Goal: Obtain resource: Obtain resource

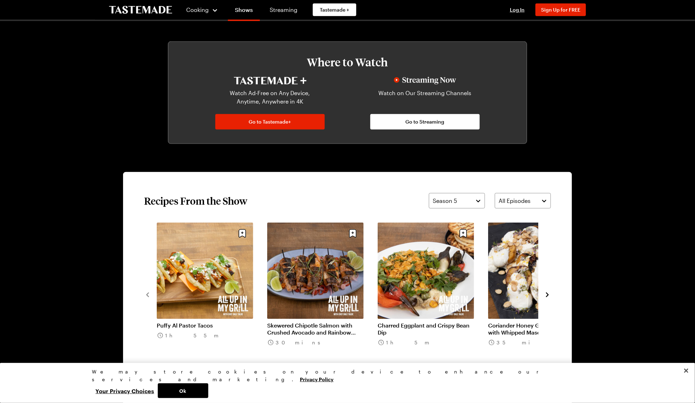
scroll to position [382, 0]
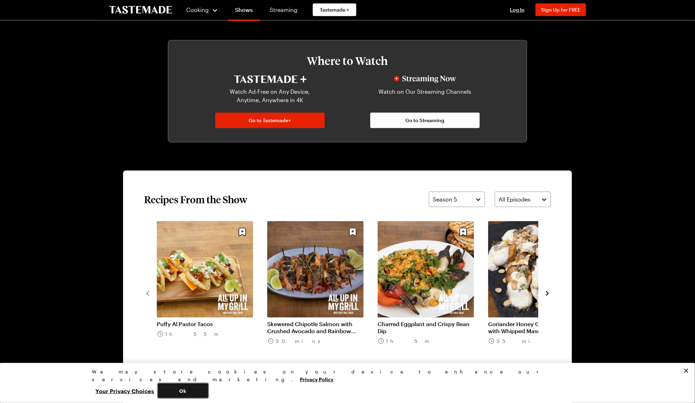
click at [208, 388] on button "Ok" at bounding box center [183, 390] width 51 height 15
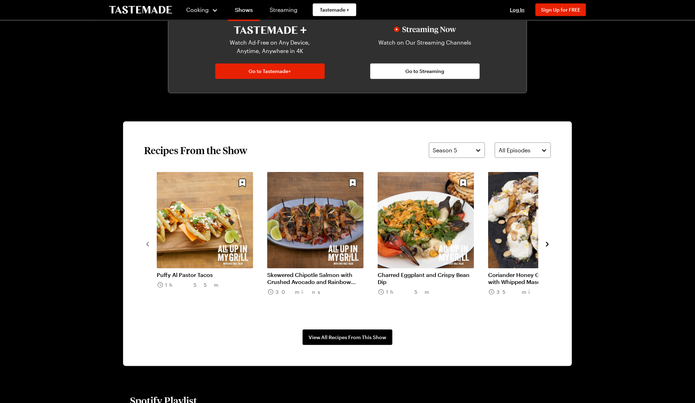
scroll to position [431, 3]
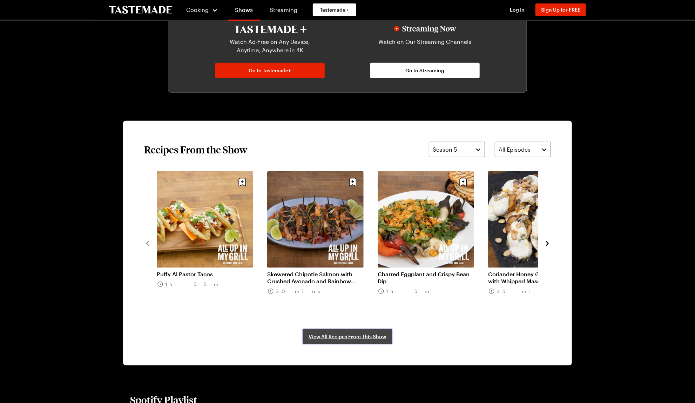
click at [371, 338] on span "View All Recipes From This Show" at bounding box center [348, 336] width 78 height 7
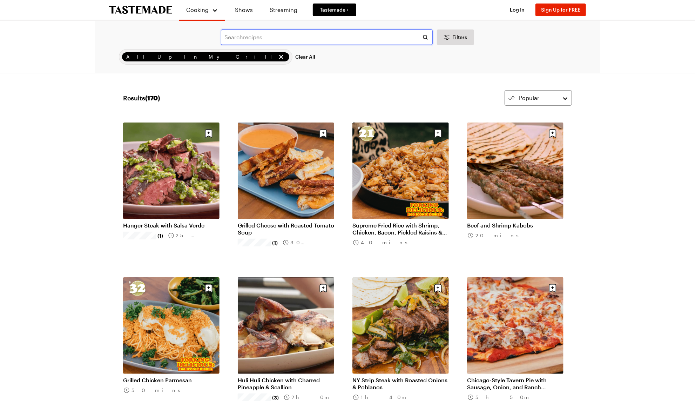
click at [265, 40] on input "text" at bounding box center [327, 36] width 212 height 15
type input "macaroni salad"
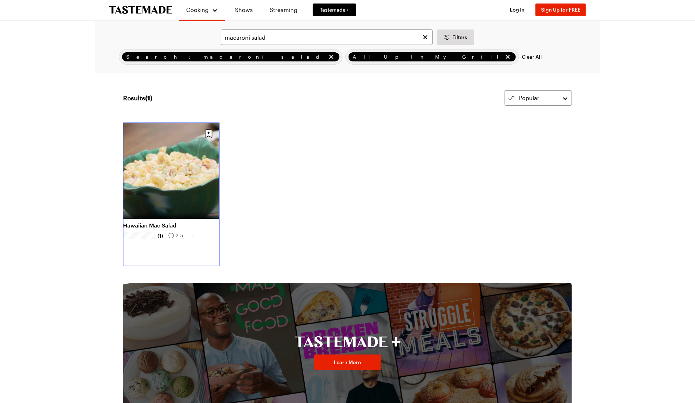
click at [173, 222] on link "Hawaiian Mac Salad" at bounding box center [171, 225] width 96 height 7
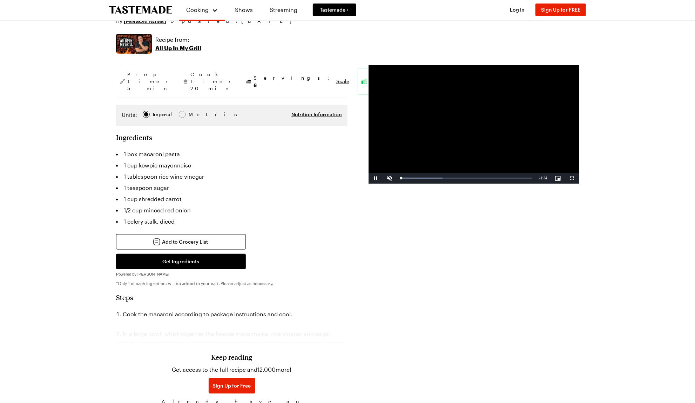
scroll to position [110, 0]
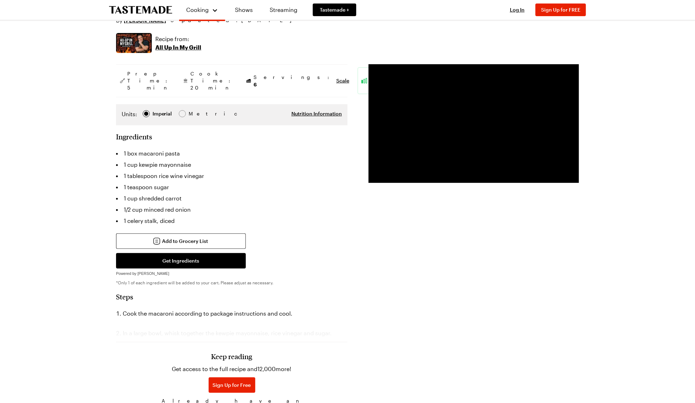
click at [244, 402] on span "Log In" at bounding box center [236, 408] width 15 height 7
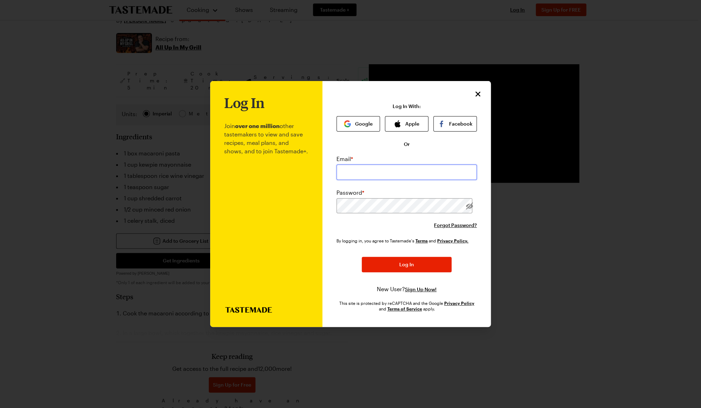
click at [366, 173] on input "email" at bounding box center [406, 171] width 140 height 15
click at [416, 291] on span "Sign Up Now!" at bounding box center [421, 289] width 32 height 7
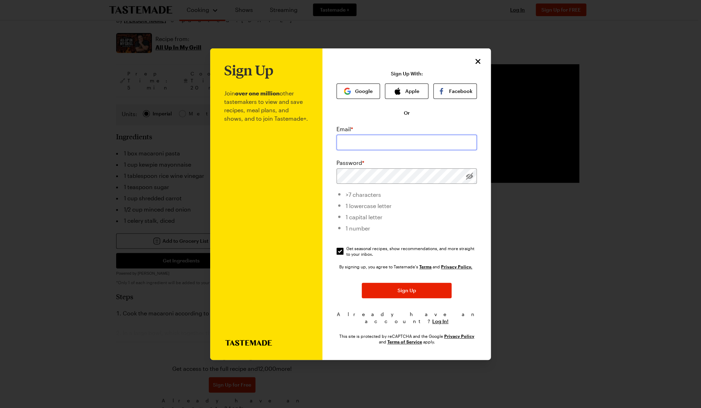
click at [369, 148] on input "email" at bounding box center [406, 142] width 140 height 15
type input "jillblecher@gmail.com"
click at [403, 294] on span "Sign Up" at bounding box center [406, 290] width 19 height 7
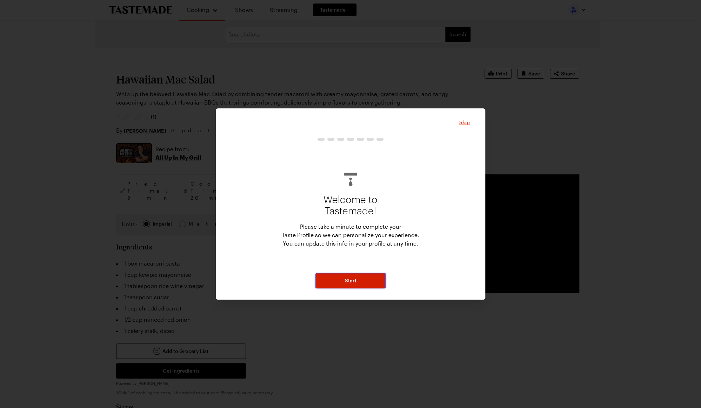
click at [351, 280] on span "Start" at bounding box center [351, 280] width 12 height 7
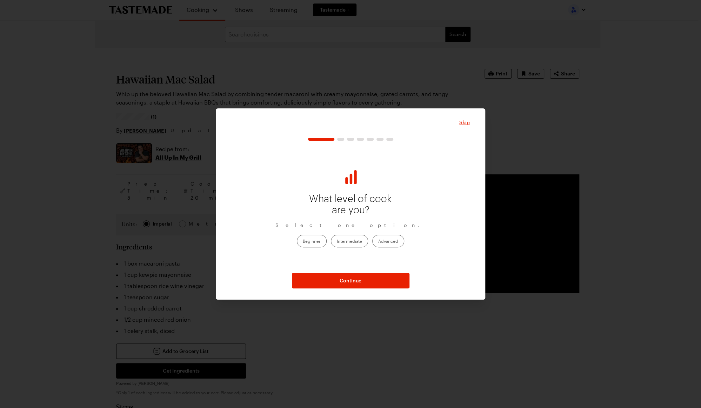
click at [350, 241] on label "Intermediate" at bounding box center [349, 241] width 37 height 13
click at [337, 241] on input "Intermediate" at bounding box center [337, 241] width 0 height 0
click at [350, 278] on span "Continue" at bounding box center [350, 280] width 22 height 7
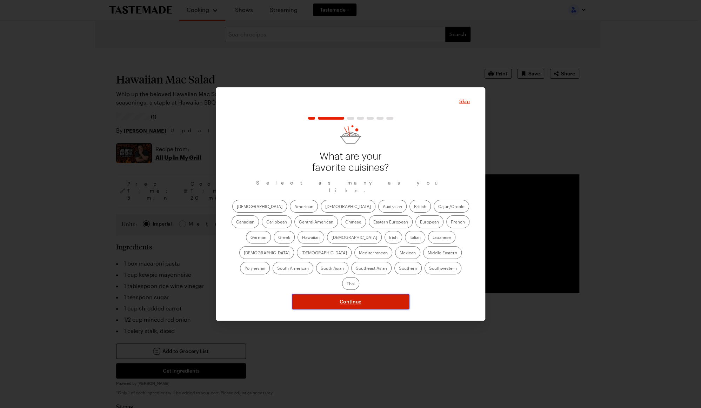
click at [354, 298] on span "Continue" at bounding box center [350, 301] width 22 height 7
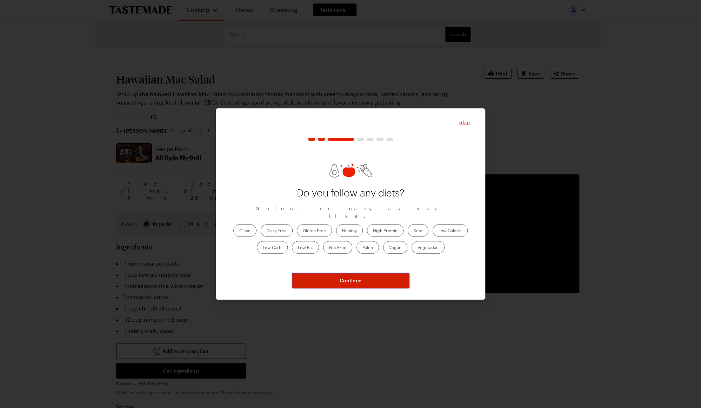
click at [345, 281] on span "Continue" at bounding box center [350, 280] width 22 height 7
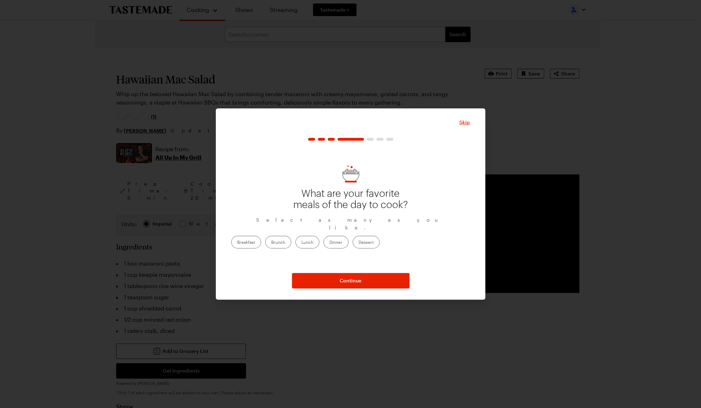
click at [348, 237] on label "Dinner" at bounding box center [335, 242] width 25 height 13
click at [329, 243] on input "Dinner" at bounding box center [329, 243] width 0 height 0
click at [348, 281] on span "Continue" at bounding box center [350, 280] width 22 height 7
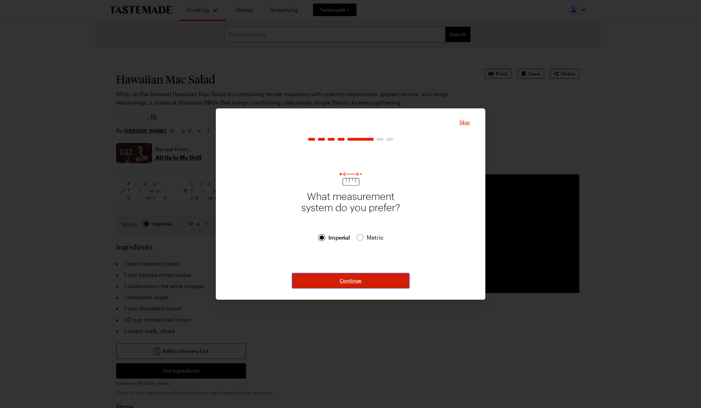
click at [348, 280] on span "Continue" at bounding box center [350, 280] width 22 height 7
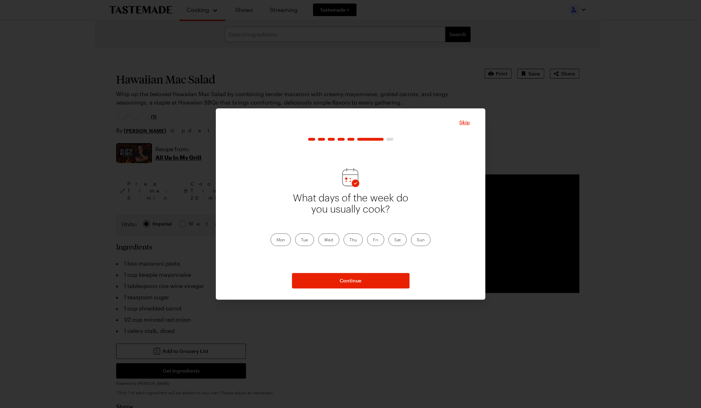
click at [345, 289] on div "Skip What days of the week do you usually cook? Mon Tue Wed Thu Fri Sat Sun Con…" at bounding box center [350, 203] width 269 height 191
click at [348, 287] on button "Continue" at bounding box center [350, 280] width 117 height 15
click at [287, 242] on label "2" at bounding box center [284, 242] width 14 height 13
click at [283, 243] on input "2" at bounding box center [283, 243] width 0 height 0
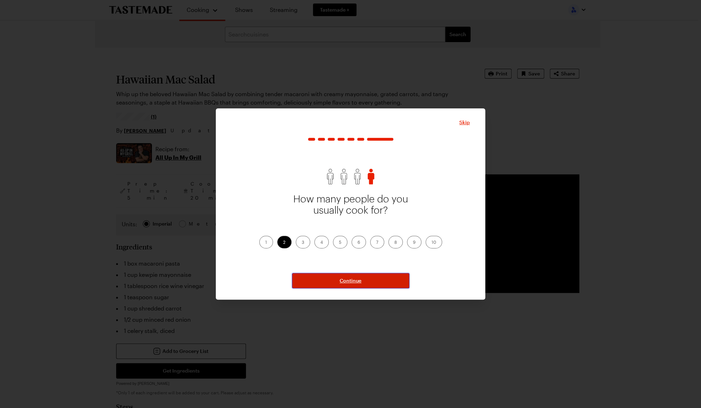
click at [349, 283] on span "Continue" at bounding box center [350, 280] width 22 height 7
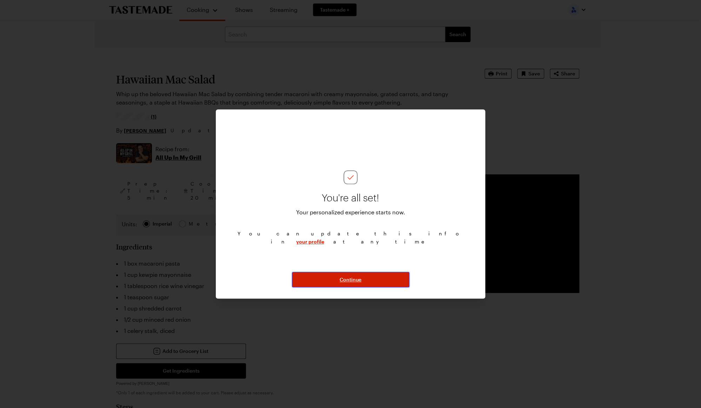
click at [354, 279] on span "Continue" at bounding box center [350, 279] width 22 height 7
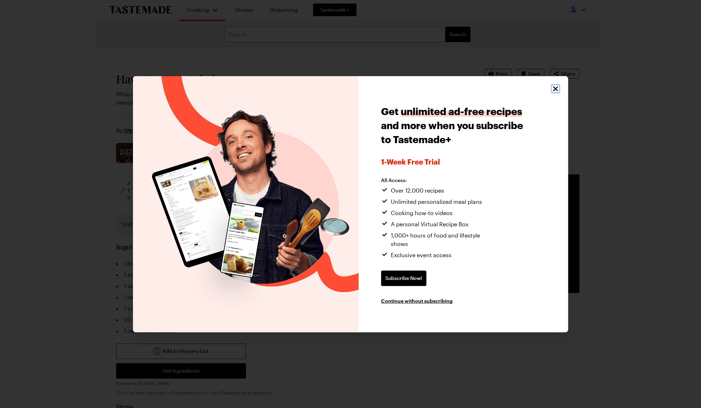
click at [556, 91] on icon "Close" at bounding box center [555, 89] width 8 height 8
type textarea "x"
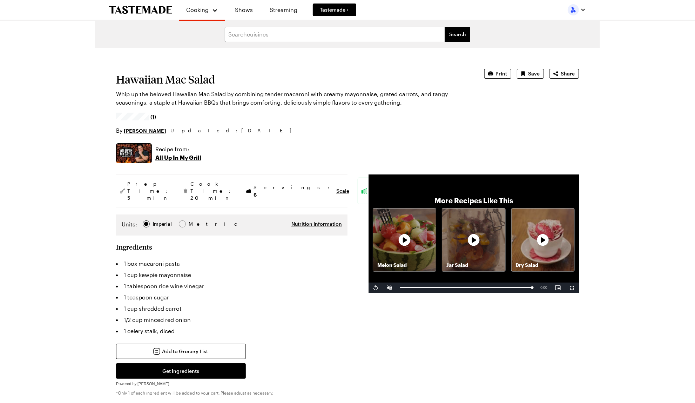
scroll to position [1, 2]
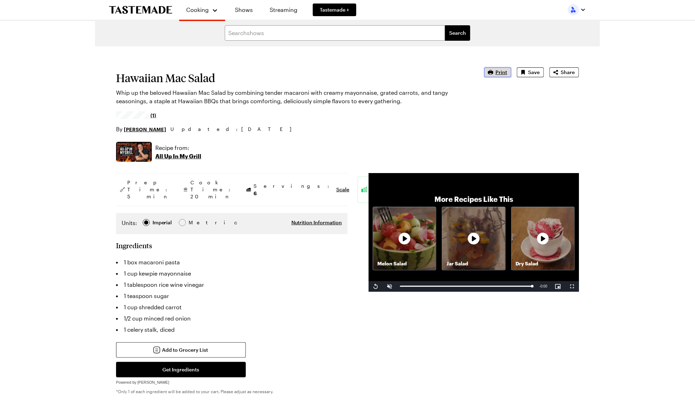
click at [499, 74] on span "Print" at bounding box center [502, 72] width 12 height 7
